Goal: Navigation & Orientation: Find specific page/section

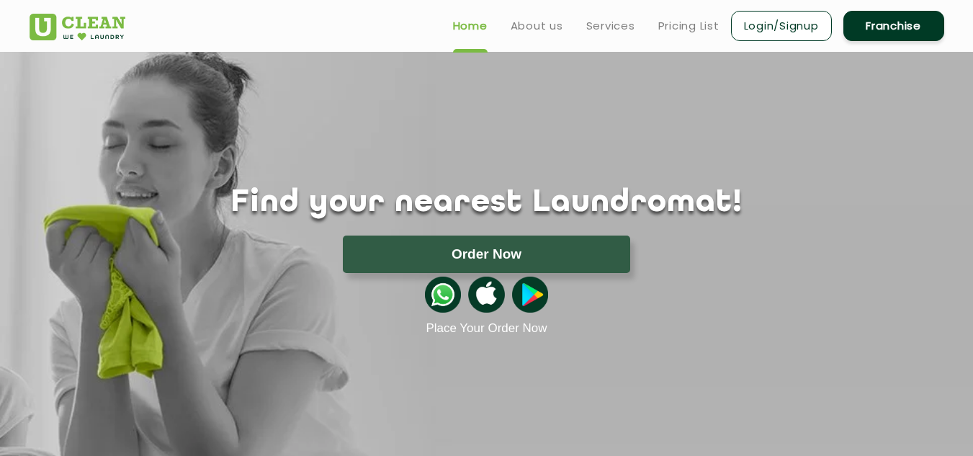
click at [572, 29] on ul "Home About us Services Pricing List Login/Signup Franchise" at bounding box center [692, 26] width 503 height 34
click at [590, 26] on link "Services" at bounding box center [610, 25] width 49 height 17
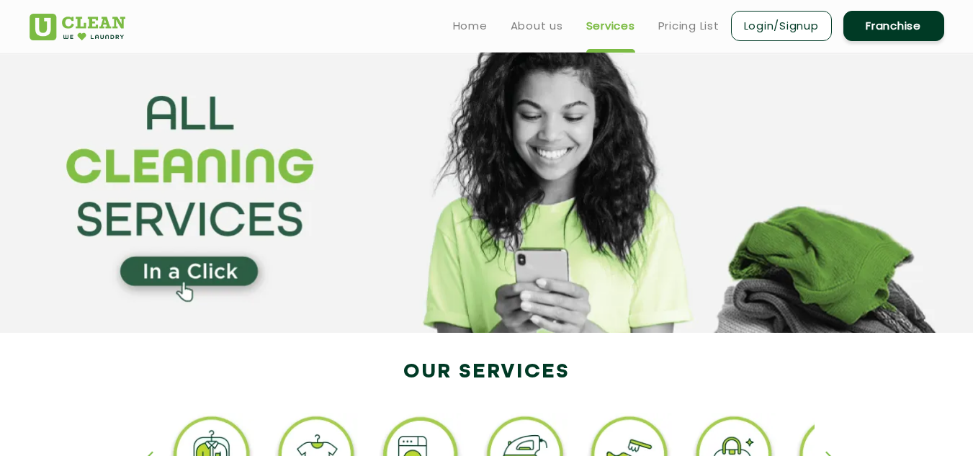
click at [658, 130] on section at bounding box center [486, 192] width 973 height 281
